Goal: Contribute content: Contribute content

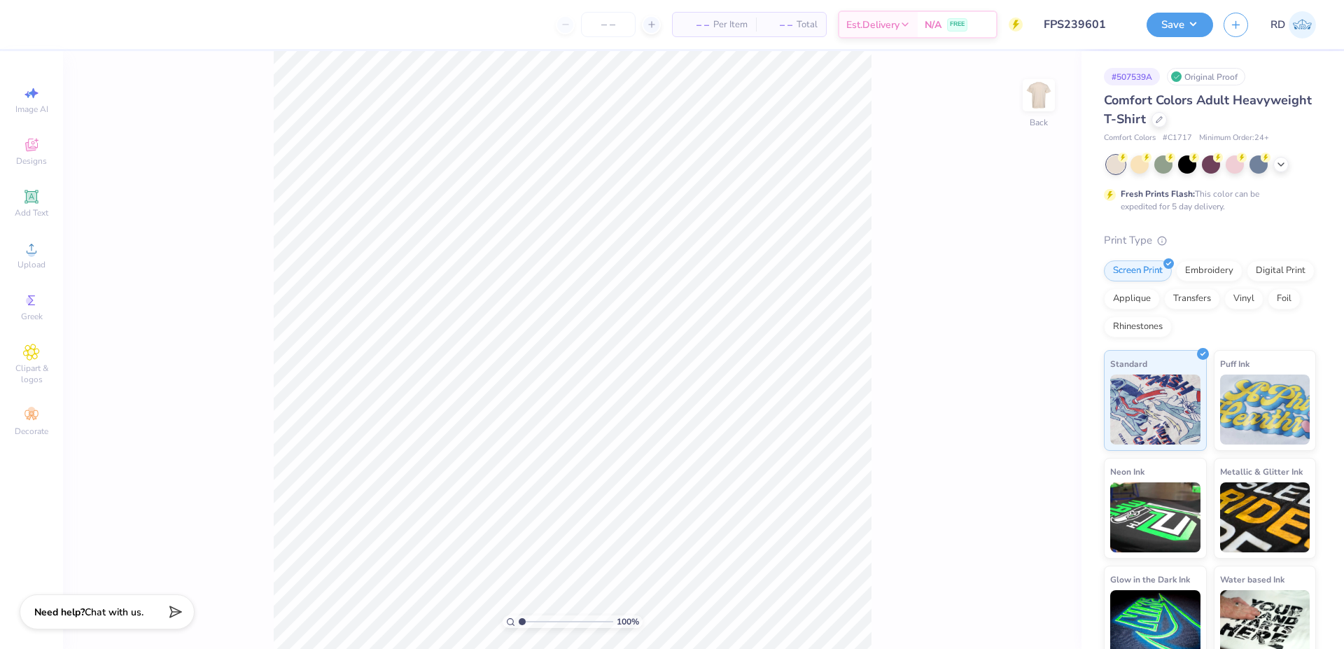
type input "FPS239601"
click at [35, 261] on span "Upload" at bounding box center [32, 264] width 28 height 11
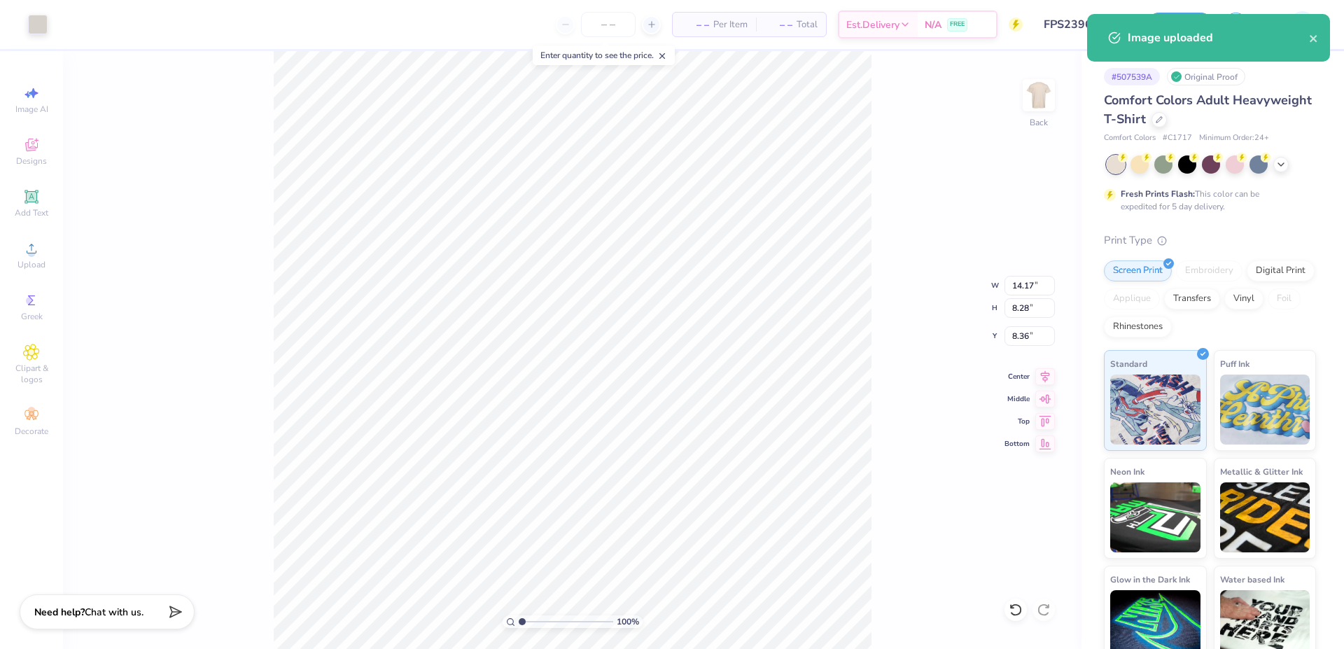
type input "12.00"
type input "5.97"
type input "3.00"
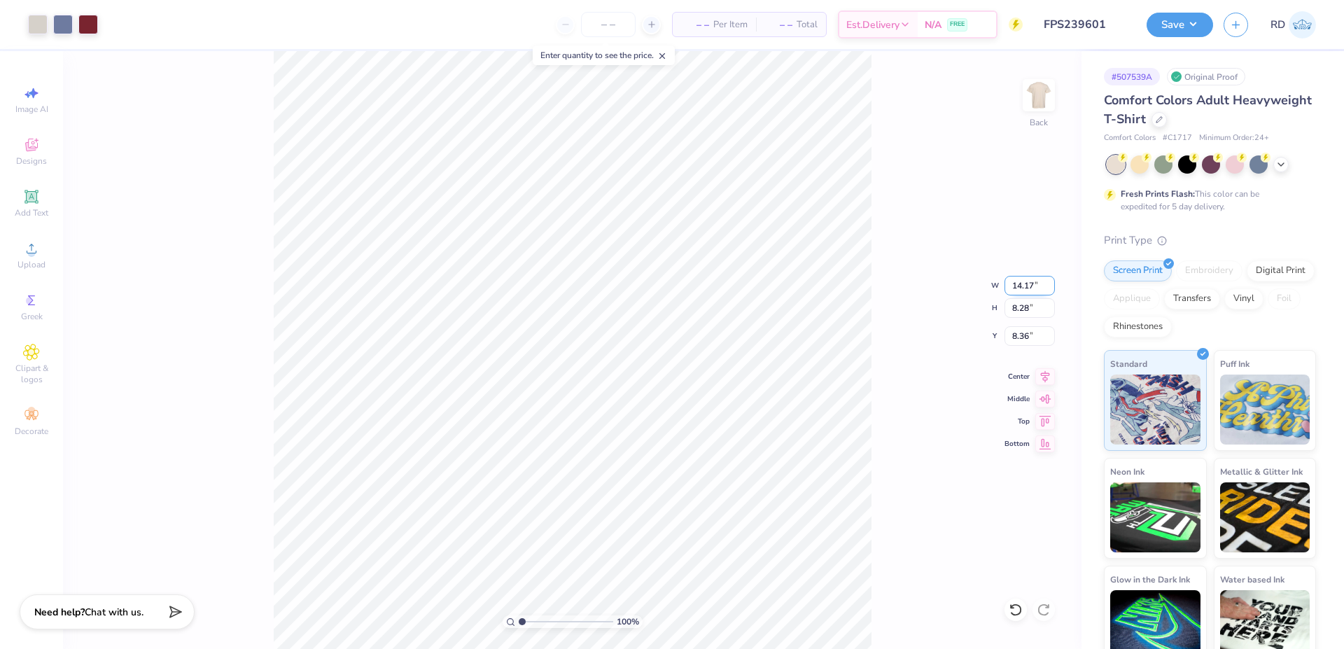
click at [1022, 283] on input "14.17" at bounding box center [1030, 286] width 50 height 20
type input "12.00"
type input "7.01"
click at [1034, 335] on input "9.00" at bounding box center [1030, 336] width 50 height 20
type input "3.00"
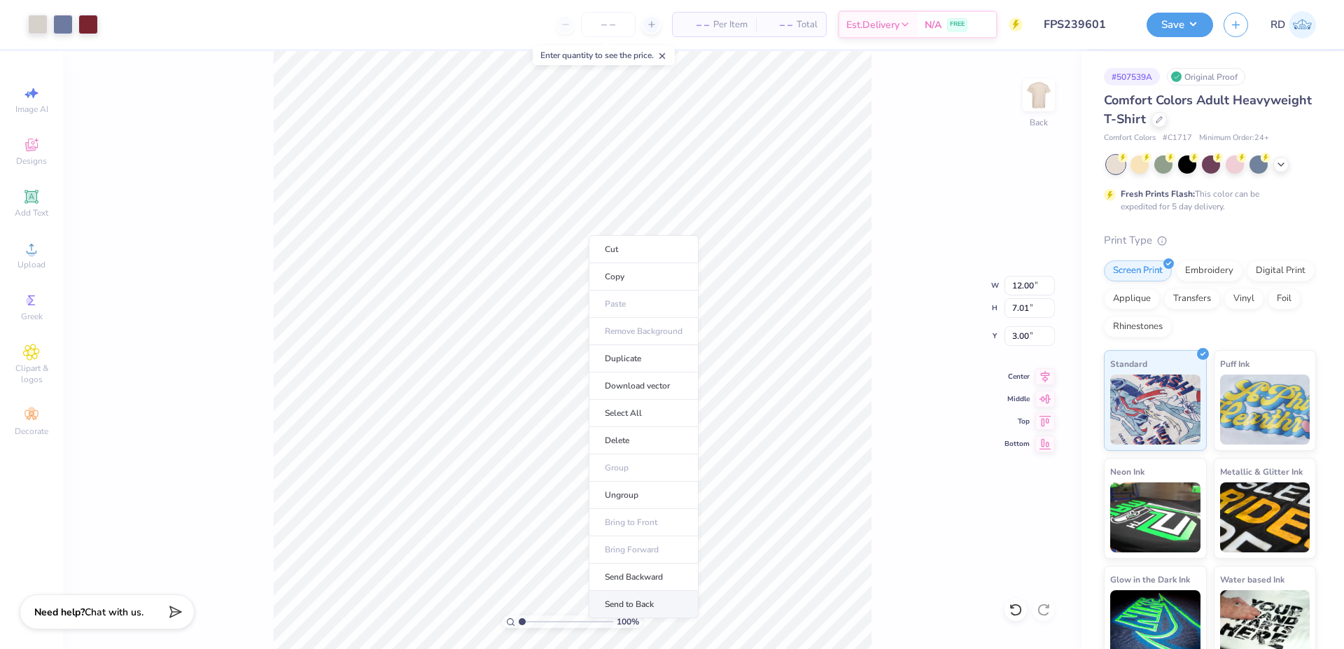
click at [625, 601] on li "Send to Back" at bounding box center [644, 604] width 110 height 27
click at [1047, 376] on icon at bounding box center [1045, 374] width 9 height 12
type input "3.72"
click at [548, 625] on input "range" at bounding box center [566, 622] width 95 height 13
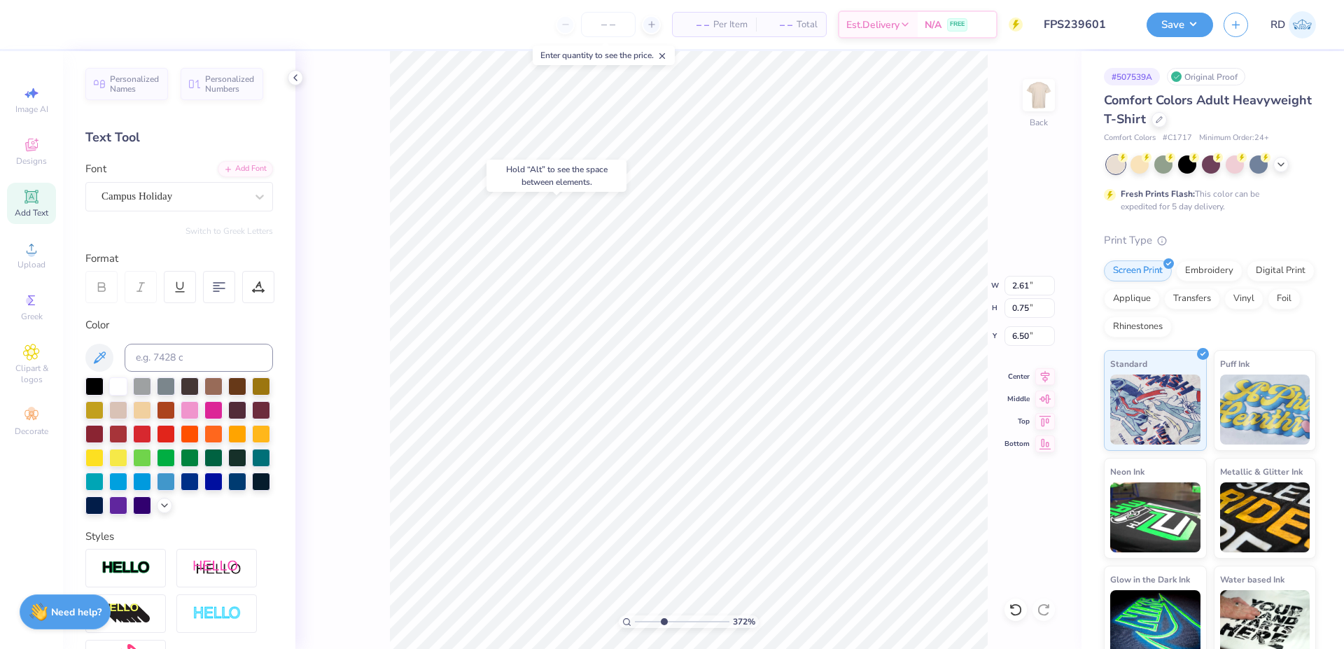
type input "6.50"
click at [1047, 372] on icon at bounding box center [1046, 374] width 20 height 17
type input "9.18"
click at [1050, 371] on icon at bounding box center [1046, 374] width 20 height 17
type input "9.17"
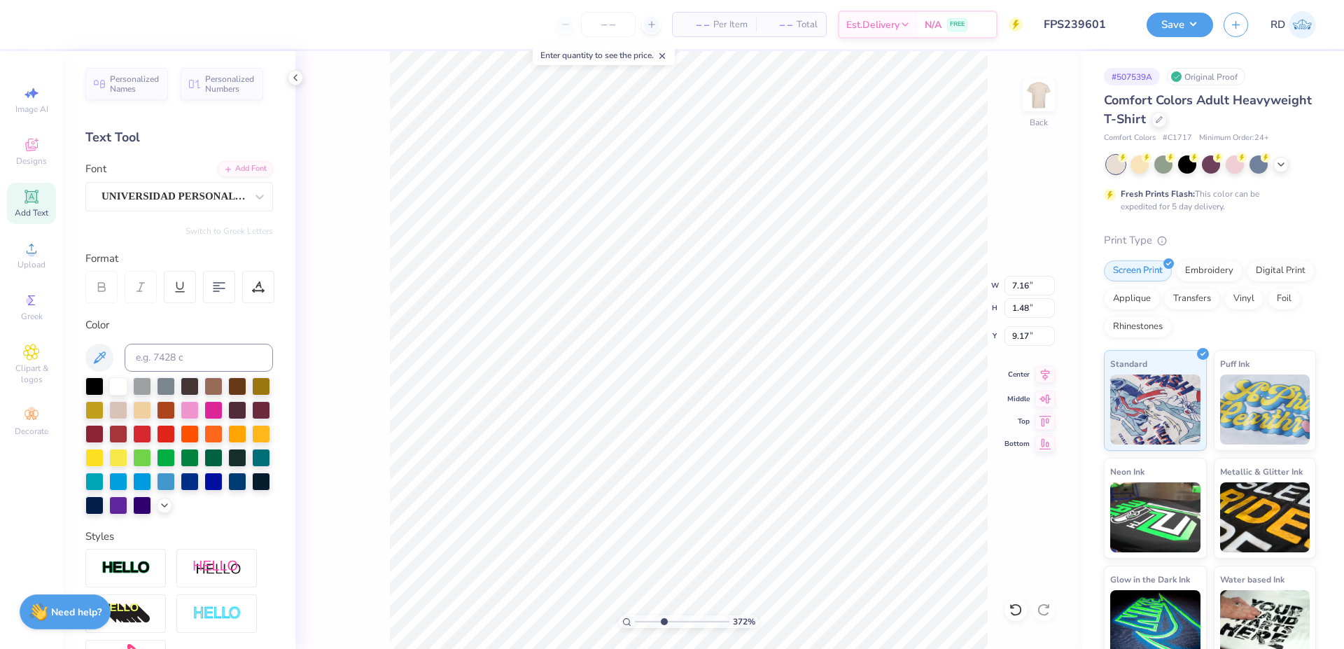
click at [1044, 371] on icon at bounding box center [1046, 374] width 20 height 17
type input "2.08"
click at [648, 626] on input "range" at bounding box center [682, 622] width 95 height 13
click at [15, 239] on div "Upload" at bounding box center [31, 255] width 49 height 41
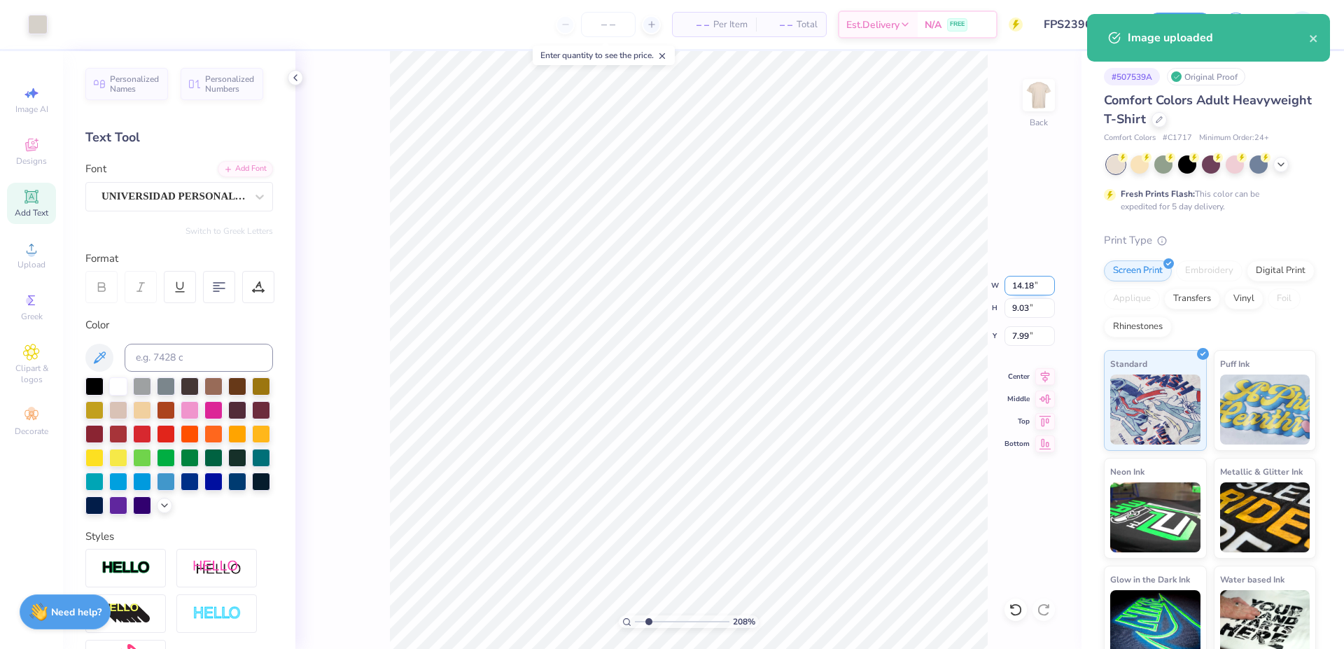
click at [1043, 283] on input "14.18" at bounding box center [1030, 286] width 50 height 20
click at [1031, 287] on input "14.18" at bounding box center [1030, 286] width 50 height 20
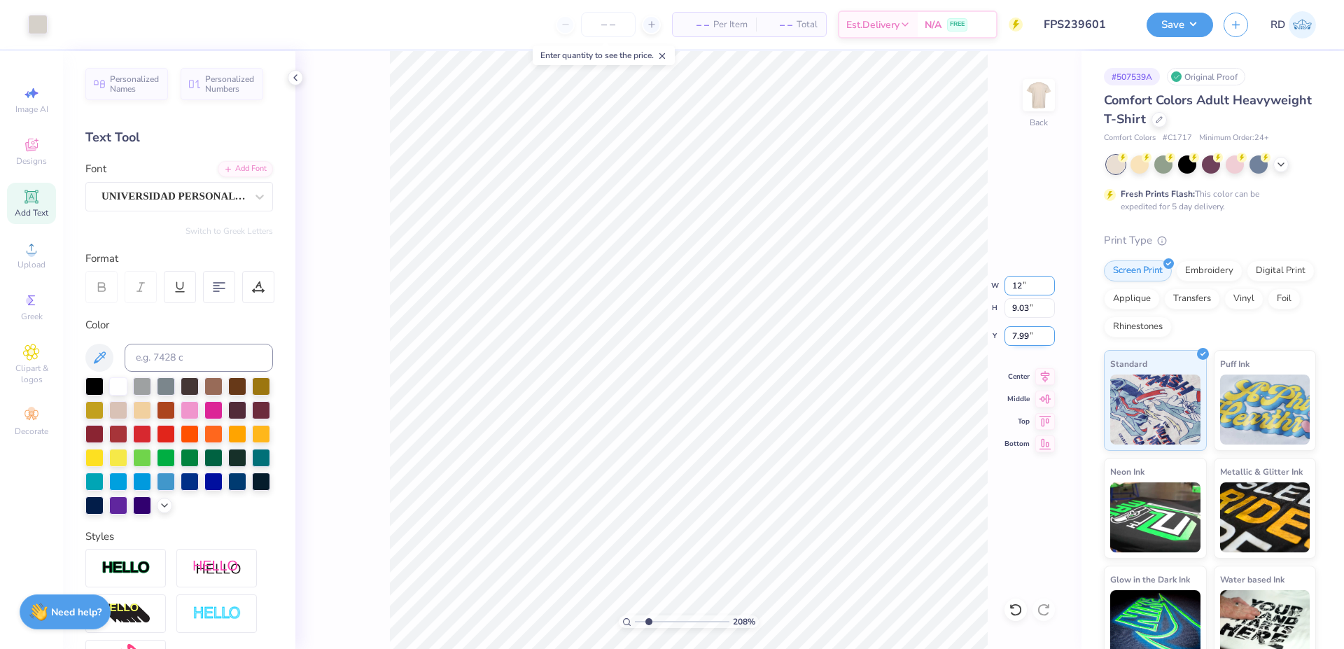
type input "12.00"
type input "7.64"
click at [1034, 330] on input "8.68" at bounding box center [1030, 336] width 50 height 20
type input "3.00"
click at [1045, 373] on icon at bounding box center [1046, 374] width 20 height 17
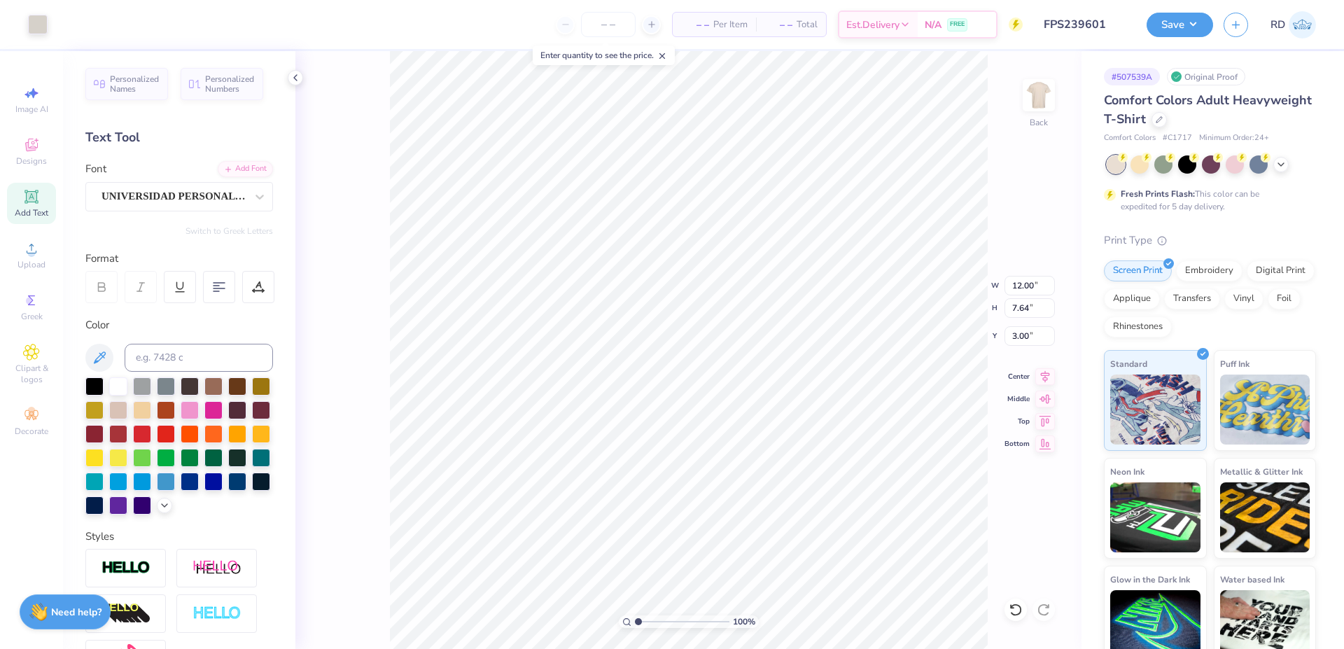
drag, startPoint x: 644, startPoint y: 617, endPoint x: 630, endPoint y: 621, distance: 14.0
type input "1"
click at [635, 621] on input "range" at bounding box center [682, 622] width 95 height 13
click at [1183, 20] on button "Save" at bounding box center [1180, 23] width 67 height 25
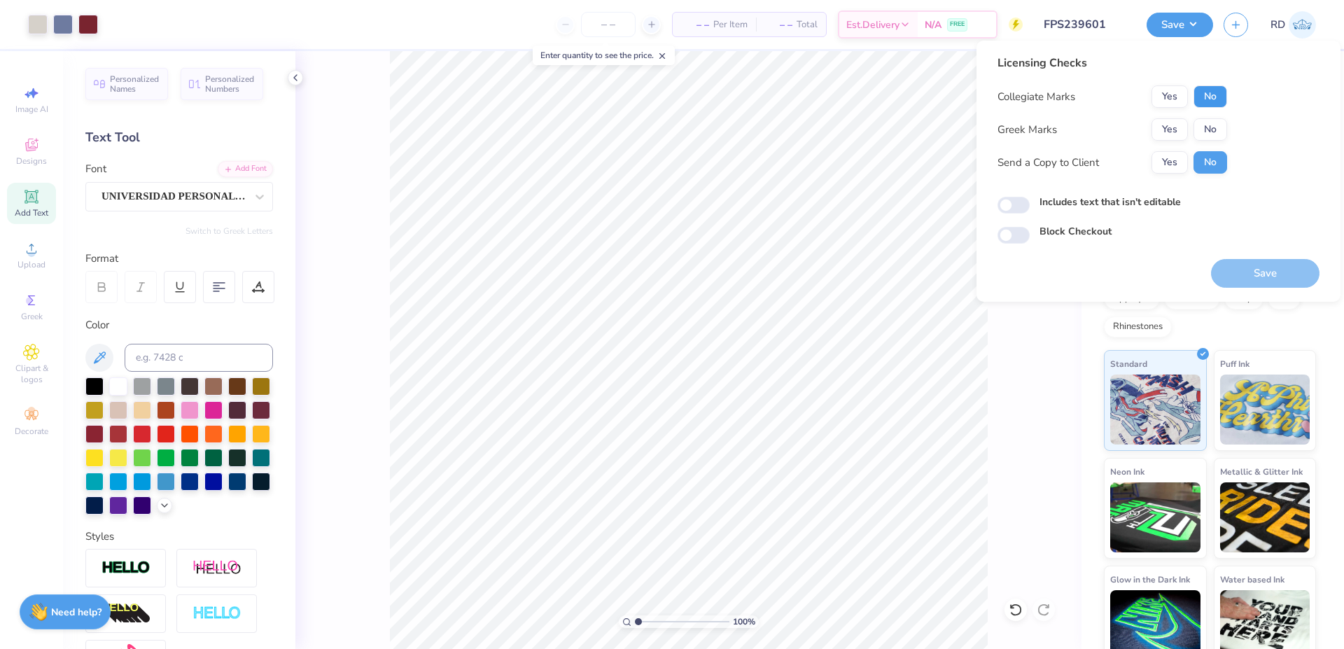
click at [1205, 100] on button "No" at bounding box center [1211, 96] width 34 height 22
click at [1183, 130] on button "Yes" at bounding box center [1170, 129] width 36 height 22
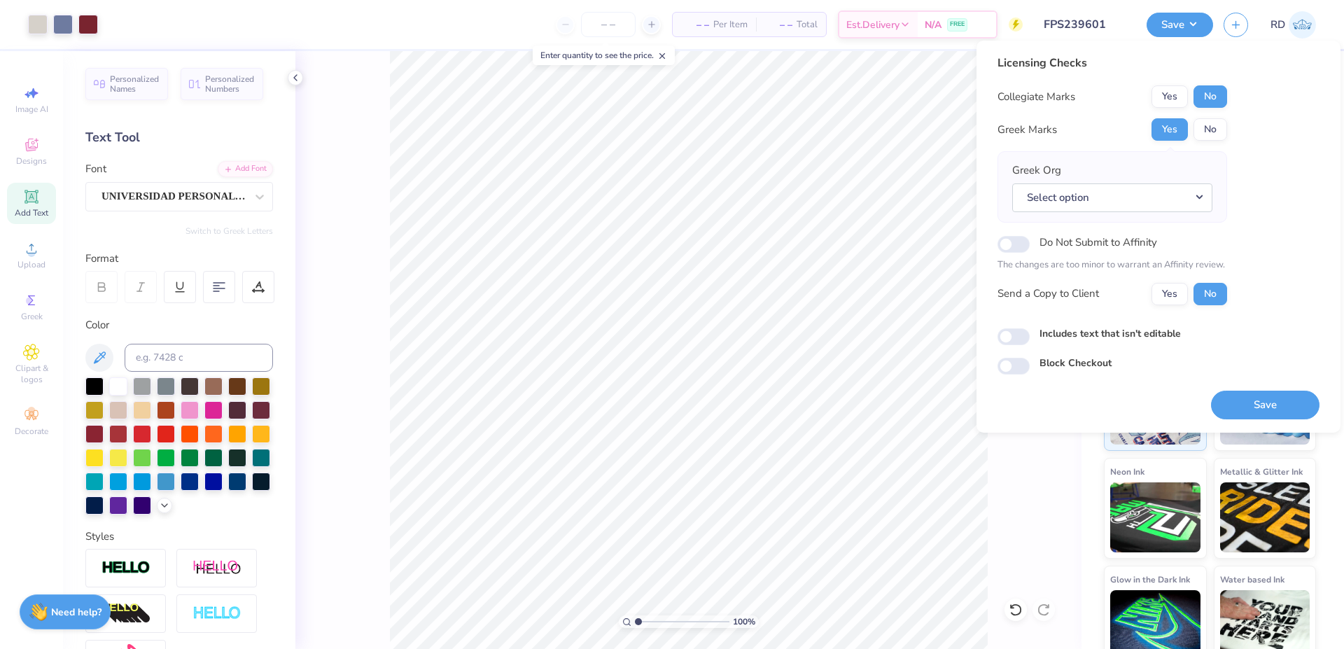
click at [1232, 139] on div "Licensing Checks Collegiate Marks Yes No Greek Marks Yes No Greek Org Select op…" at bounding box center [1159, 215] width 322 height 320
click at [1218, 132] on button "No" at bounding box center [1211, 129] width 34 height 22
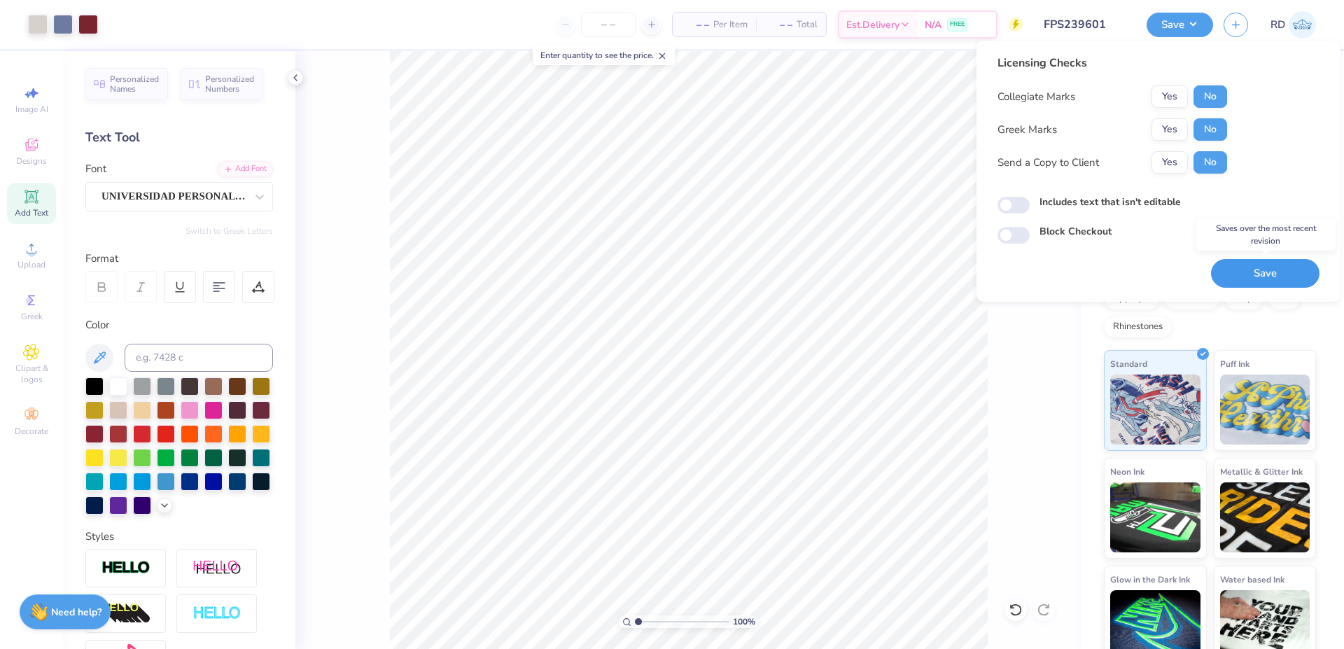
click at [1253, 274] on button "Save" at bounding box center [1265, 273] width 109 height 29
